Goal: Transaction & Acquisition: Obtain resource

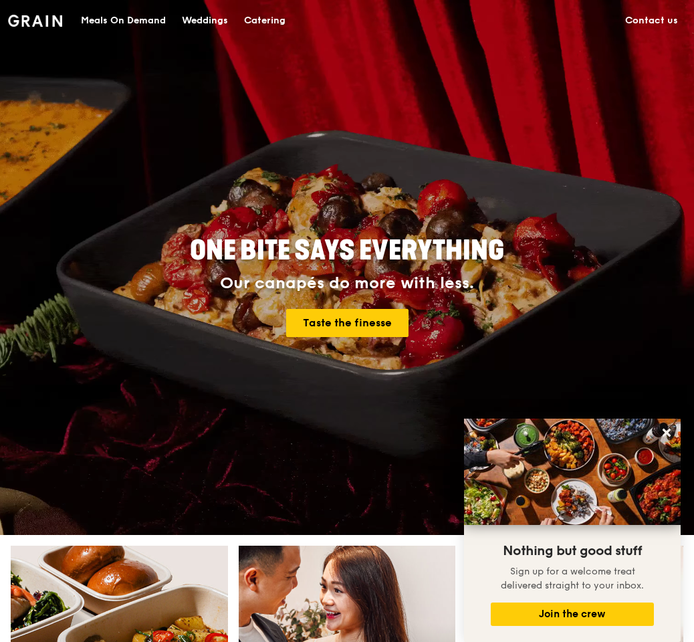
click at [245, 21] on div "Catering" at bounding box center [264, 21] width 41 height 40
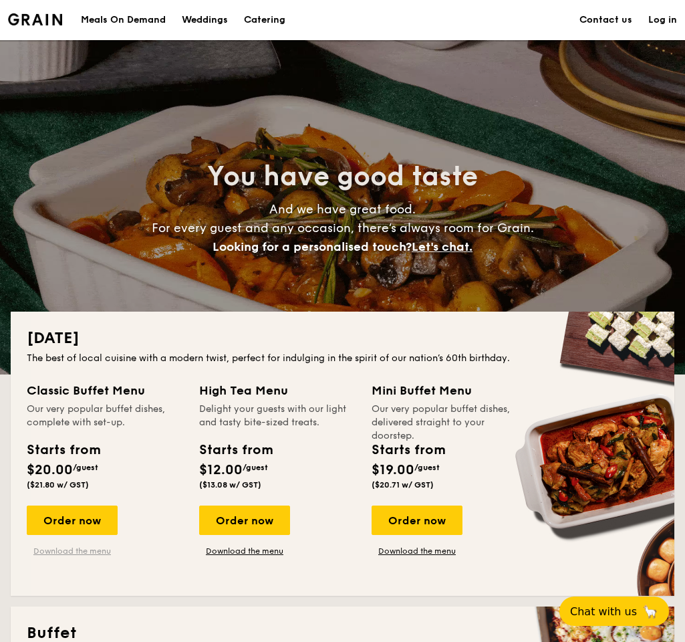
click at [67, 547] on link "Download the menu" at bounding box center [72, 550] width 91 height 11
click at [251, 550] on link "Download the menu" at bounding box center [244, 550] width 91 height 11
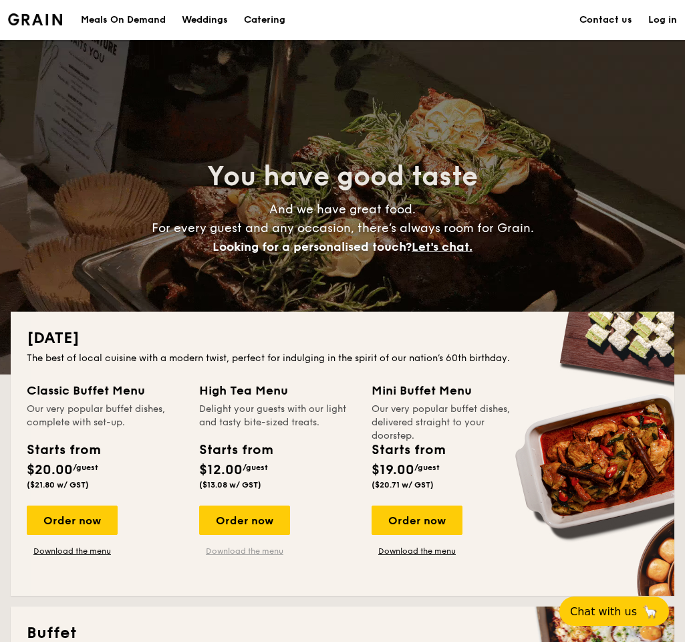
click at [233, 549] on link "Download the menu" at bounding box center [244, 550] width 91 height 11
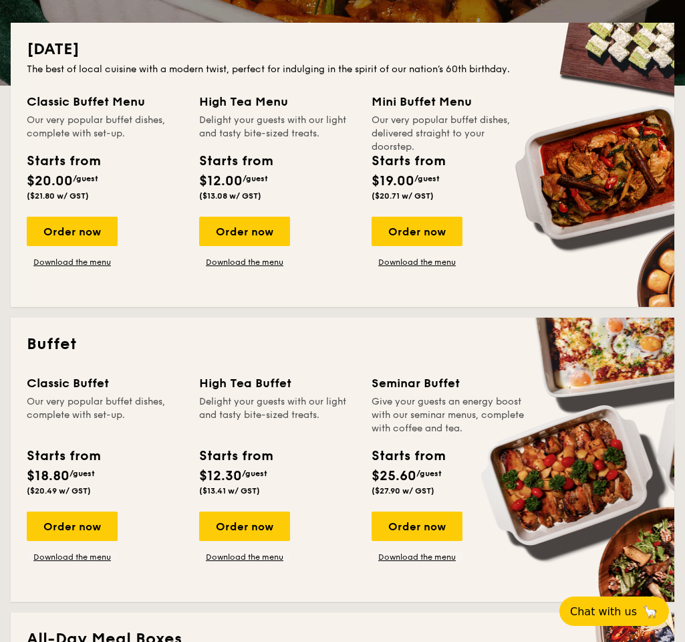
scroll to position [385, 0]
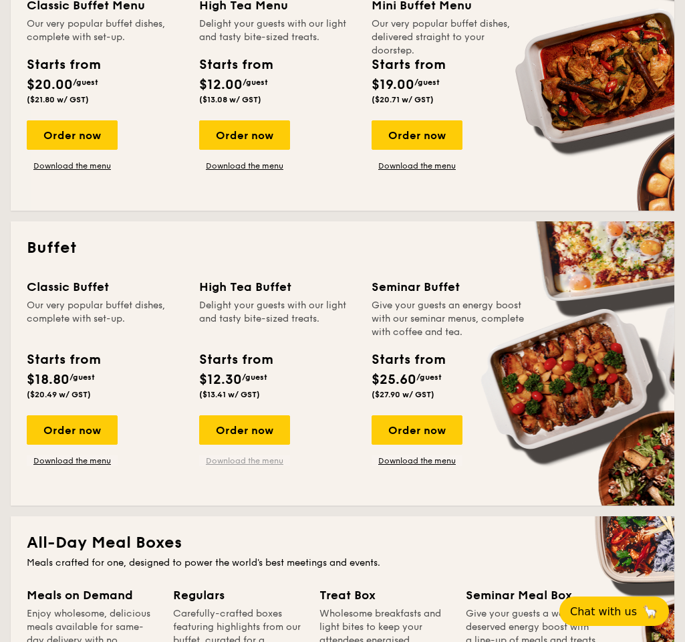
click at [257, 460] on link "Download the menu" at bounding box center [244, 460] width 91 height 11
